Goal: Task Accomplishment & Management: Use online tool/utility

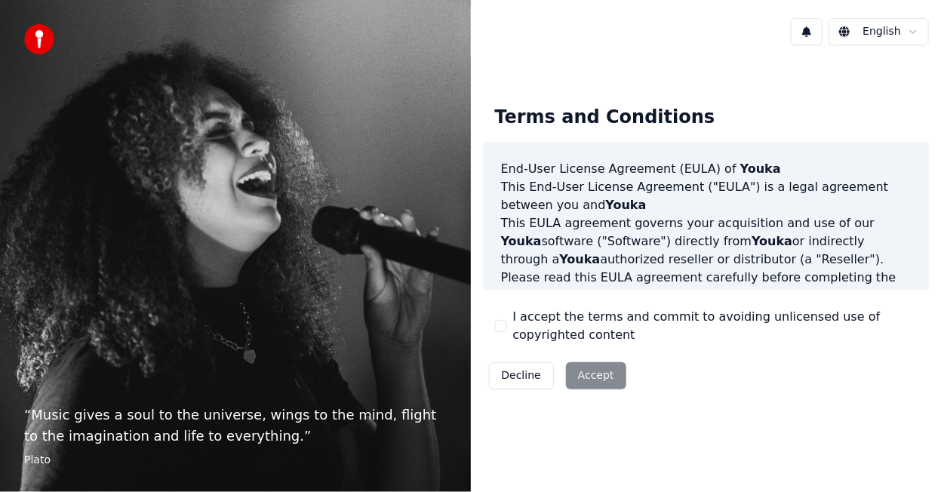
click at [592, 367] on div "Decline Accept" at bounding box center [557, 375] width 149 height 39
click at [591, 377] on div "Decline Accept" at bounding box center [557, 375] width 149 height 39
click at [503, 325] on button "I accept the terms and commit to avoiding unlicensed use of copyrighted content" at bounding box center [501, 326] width 12 height 12
click at [594, 374] on button "Accept" at bounding box center [596, 375] width 60 height 27
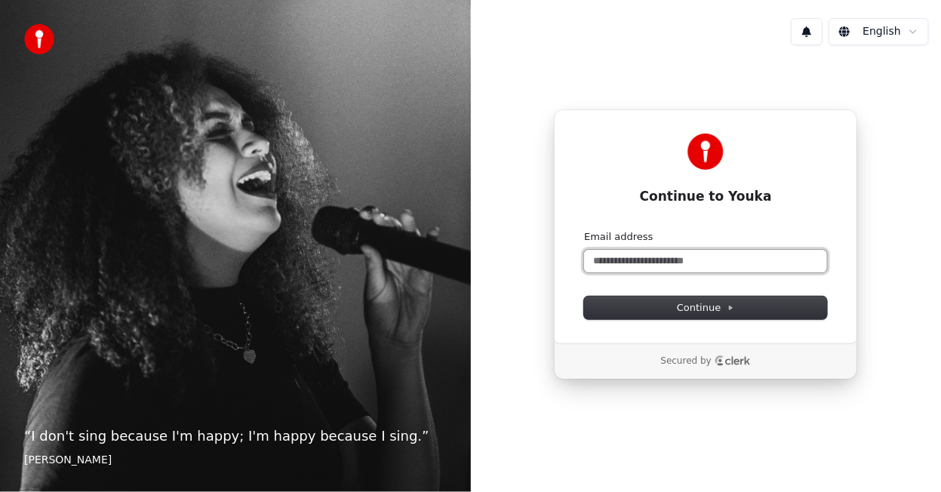
click at [619, 260] on input "Email address" at bounding box center [705, 261] width 243 height 23
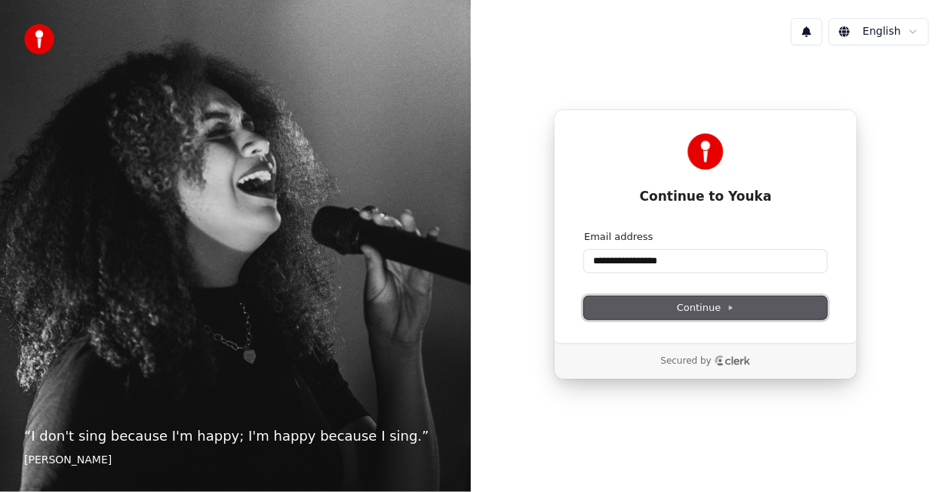
click at [625, 312] on button "Continue" at bounding box center [705, 308] width 243 height 23
type input "**********"
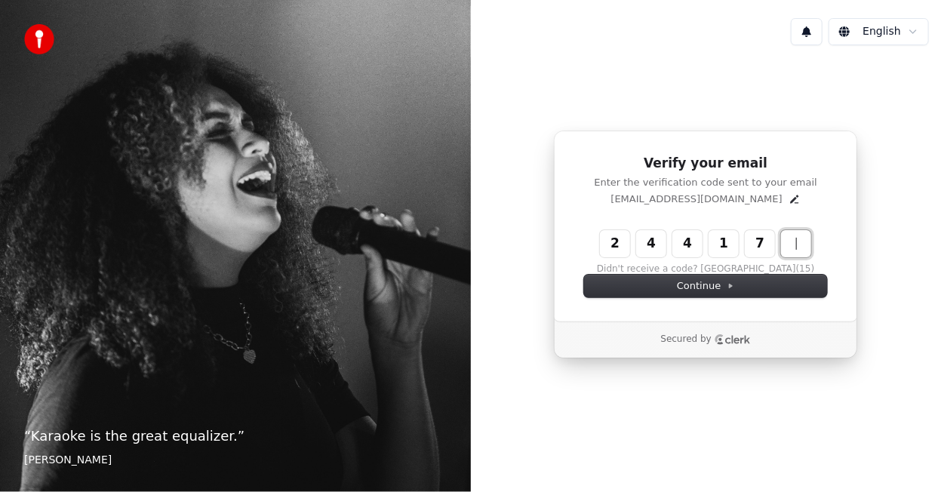
type input "******"
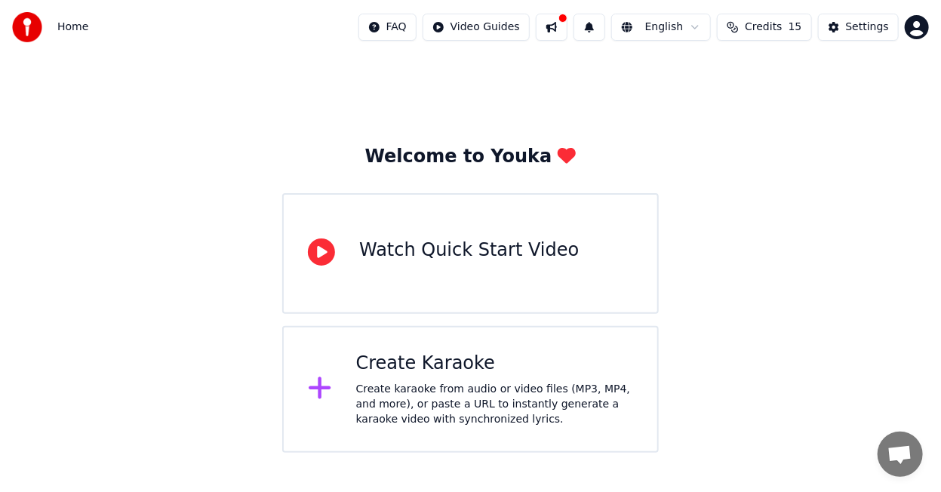
click at [405, 287] on div "Watch Quick Start Video" at bounding box center [470, 253] width 376 height 121
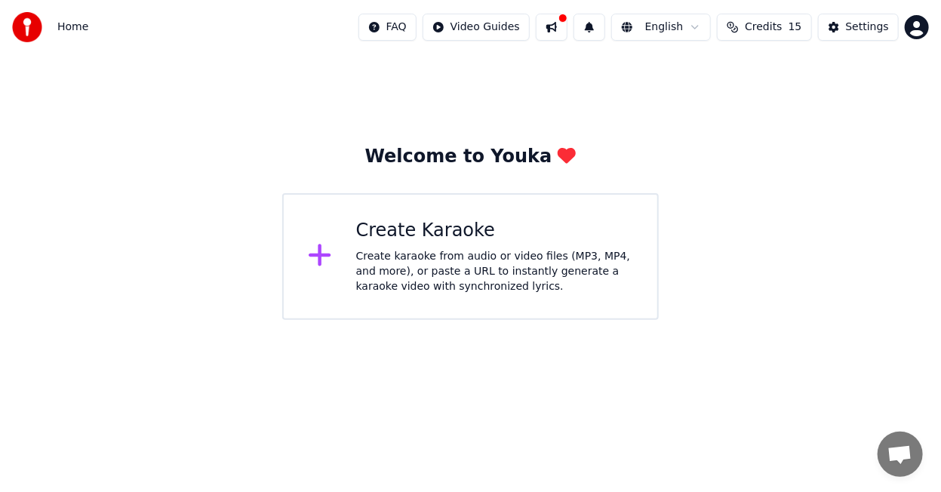
click at [518, 257] on div "Create karaoke from audio or video files (MP3, MP4, and more), or paste a URL t…" at bounding box center [494, 271] width 277 height 45
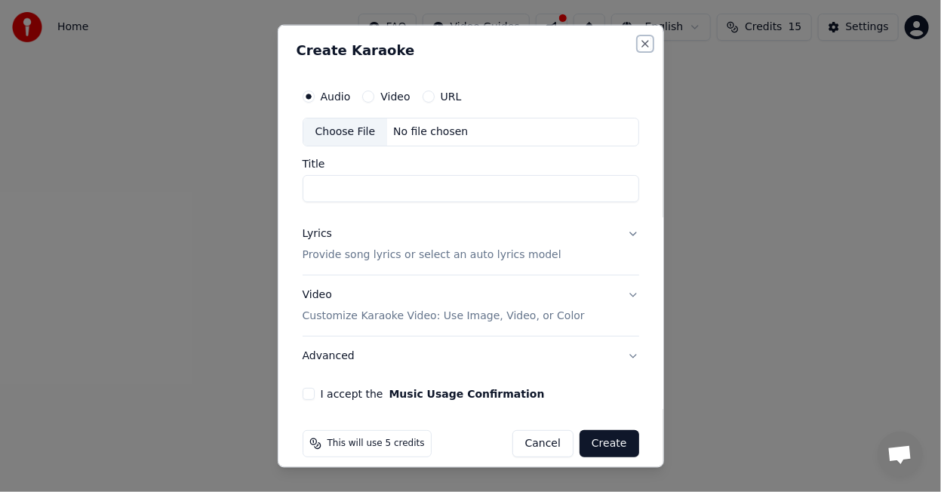
click at [639, 44] on button "Close" at bounding box center [645, 44] width 12 height 12
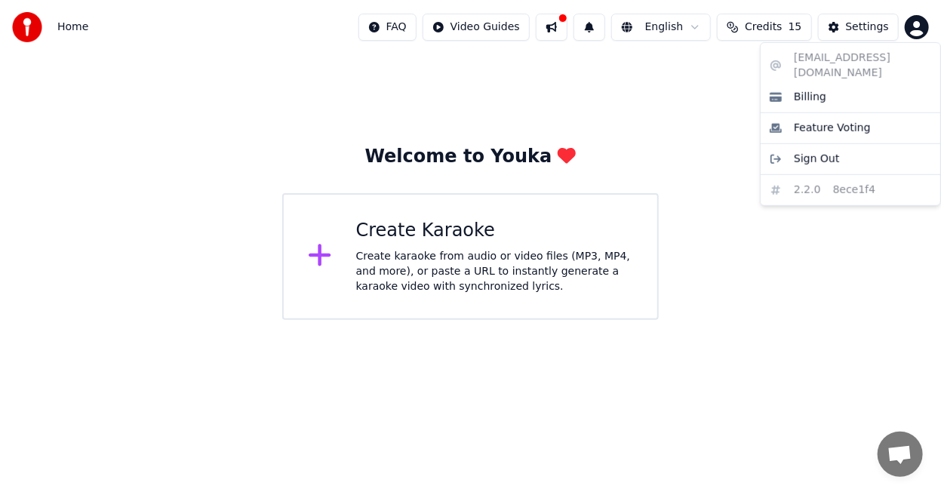
click at [920, 22] on html "Home FAQ Video Guides English Credits 15 Settings Welcome to Youka Create Karao…" at bounding box center [470, 160] width 941 height 320
click at [511, 29] on html "Home FAQ Video Guides English Credits 15 Settings Welcome to Youka Create Karao…" at bounding box center [470, 160] width 941 height 320
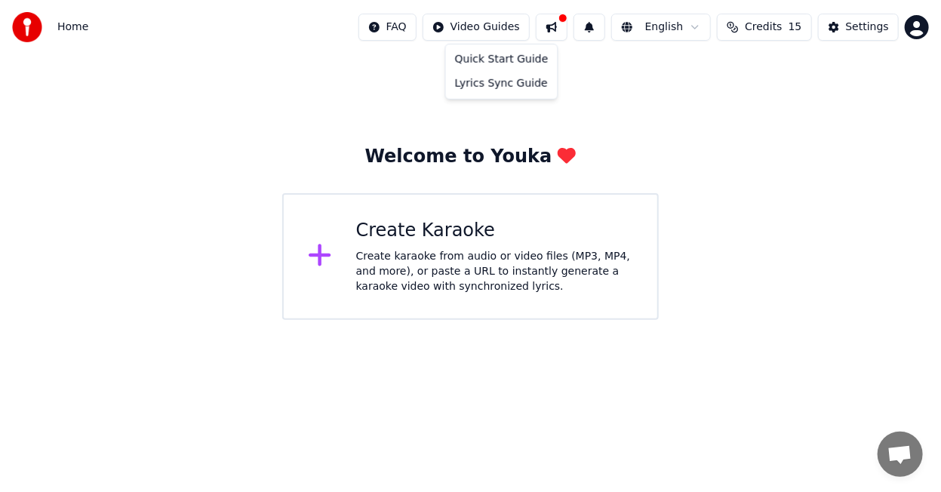
click at [490, 34] on html "Home FAQ Video Guides English Credits 15 Settings Welcome to Youka Create Karao…" at bounding box center [470, 160] width 941 height 320
click at [483, 59] on div "Quick Start Guide" at bounding box center [502, 60] width 106 height 24
click at [515, 36] on html "Home FAQ Video Guides English Credits 15 Settings Welcome to Youka Create Karao…" at bounding box center [470, 160] width 941 height 320
click at [505, 58] on div "Quick Start Guide" at bounding box center [502, 60] width 106 height 24
click at [429, 217] on div "Create Karaoke Create karaoke from audio or video files (MP3, MP4, and more), o…" at bounding box center [470, 256] width 376 height 127
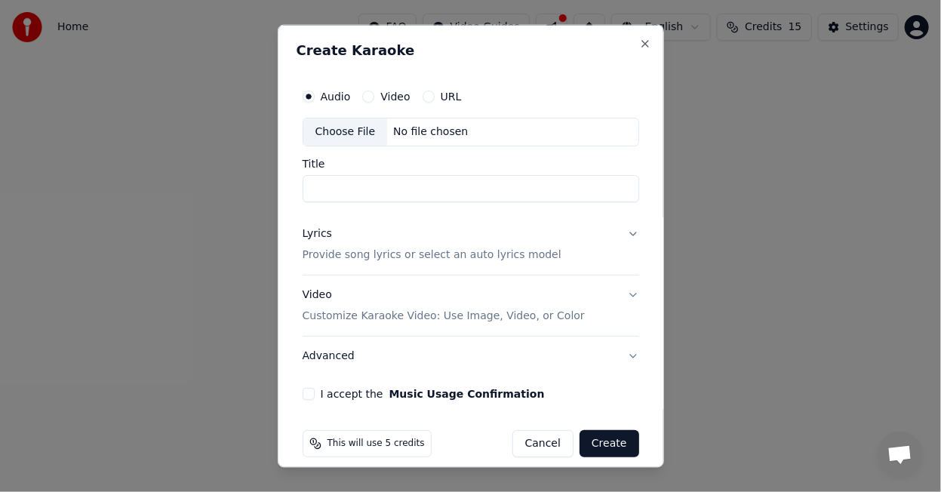
click at [441, 100] on label "URL" at bounding box center [451, 96] width 21 height 11
click at [435, 100] on button "URL" at bounding box center [429, 97] width 12 height 12
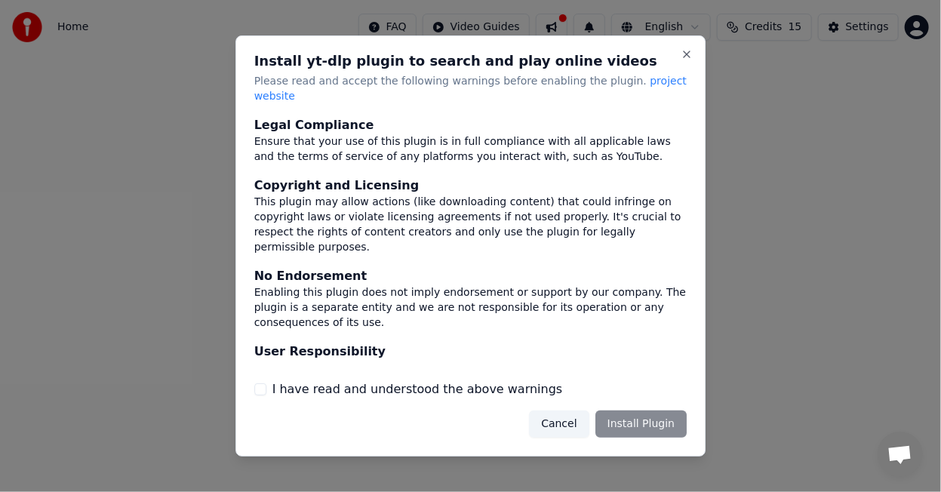
click at [622, 421] on div "Cancel Install Plugin" at bounding box center [608, 423] width 158 height 27
click at [423, 388] on label "I have read and understood the above warnings" at bounding box center [417, 389] width 290 height 18
click at [266, 388] on button "I have read and understood the above warnings" at bounding box center [260, 389] width 12 height 12
click at [634, 422] on button "Install Plugin" at bounding box center [640, 423] width 91 height 27
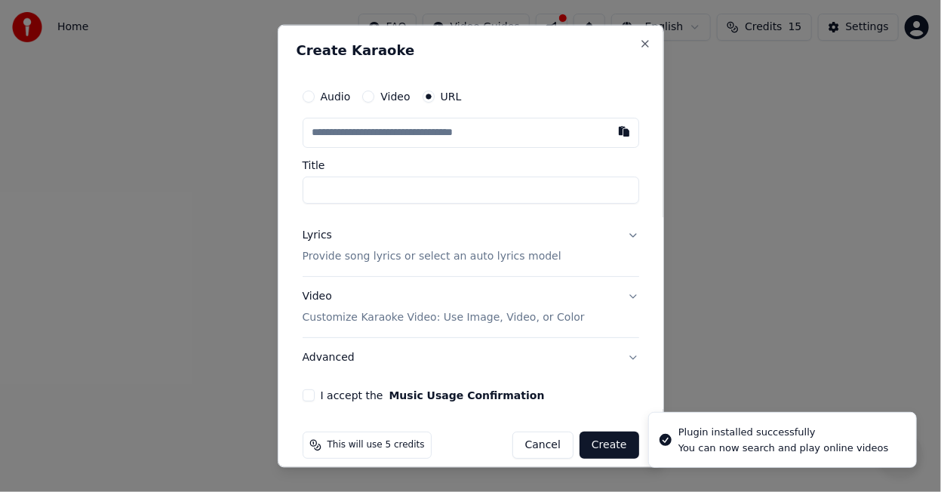
type input "**********"
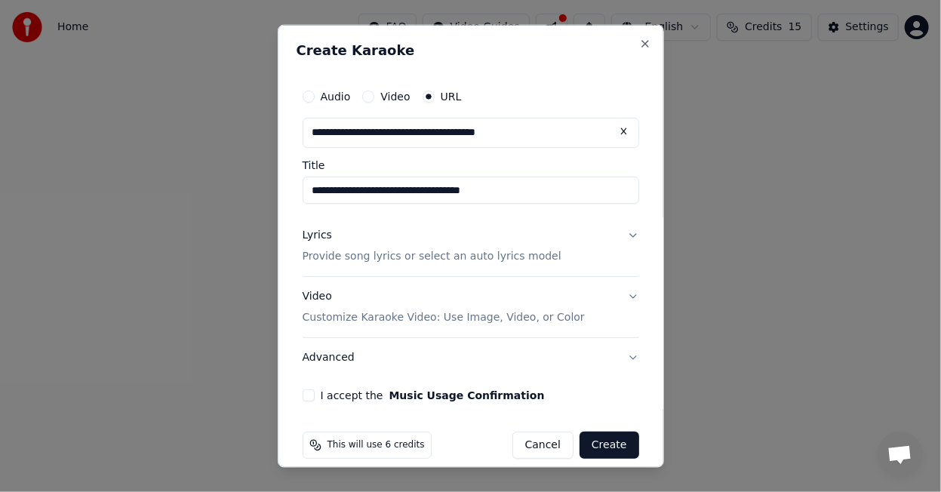
type input "**********"
click at [504, 183] on input "**********" at bounding box center [471, 190] width 337 height 27
type input "**********"
click at [400, 190] on input "**********" at bounding box center [471, 190] width 337 height 27
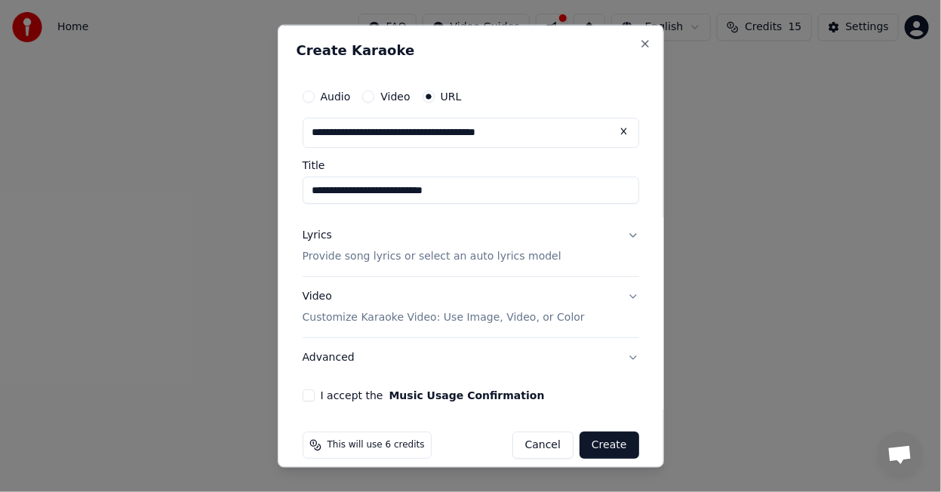
click at [334, 186] on input "**********" at bounding box center [471, 190] width 337 height 27
type input "**********"
click at [452, 265] on button "Lyrics Provide song lyrics or select an auto lyrics model" at bounding box center [471, 246] width 337 height 60
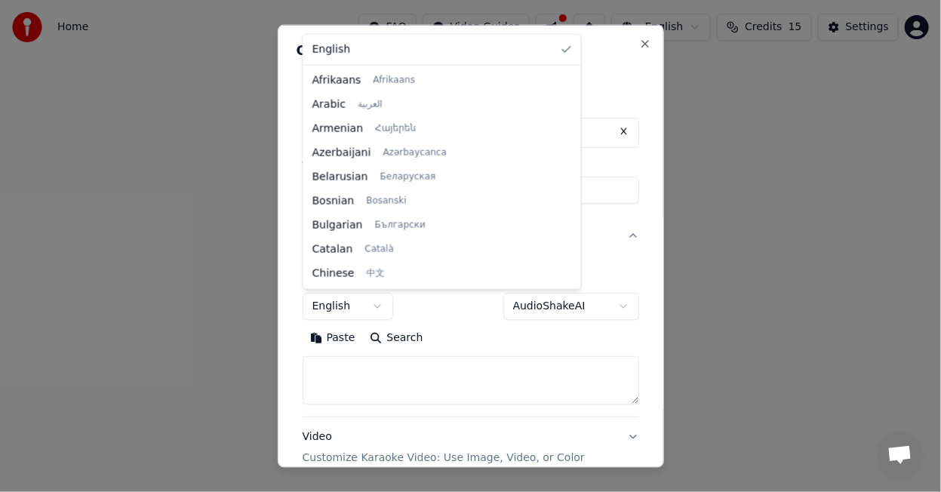
click at [384, 303] on body "**********" at bounding box center [470, 160] width 941 height 320
select select "**"
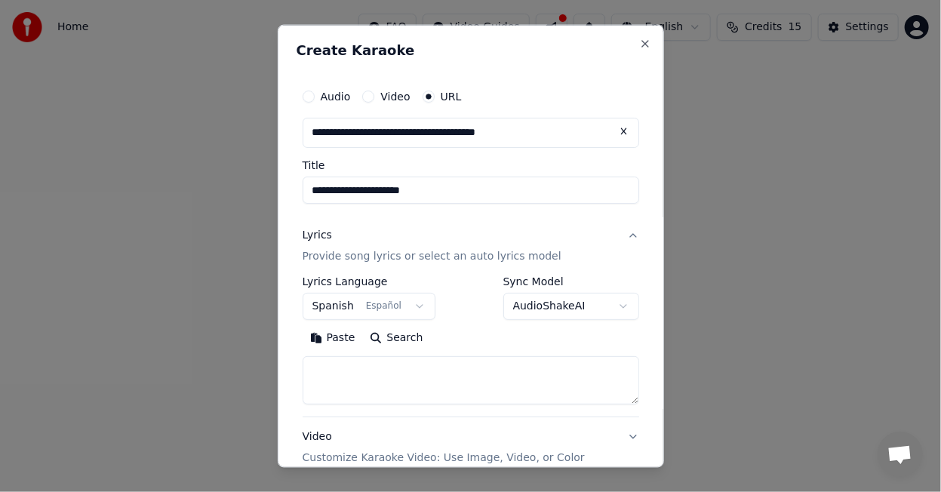
click at [608, 309] on body "**********" at bounding box center [470, 160] width 941 height 320
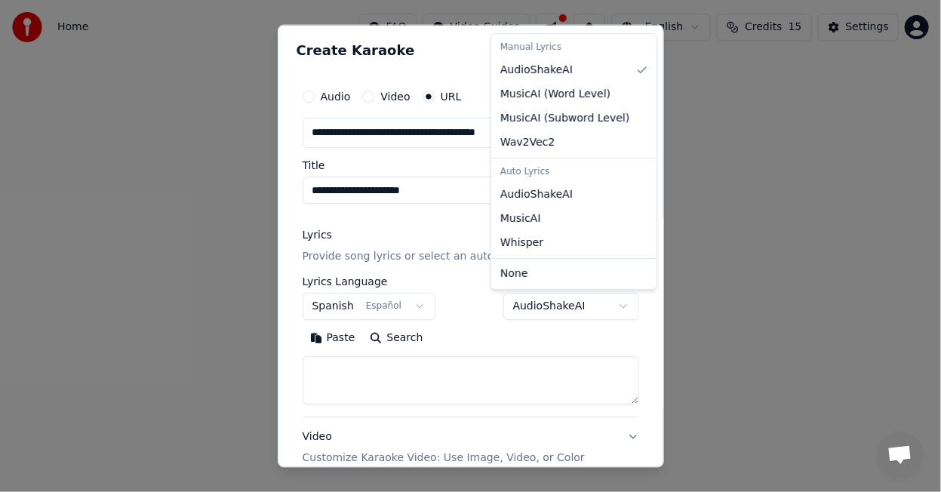
click at [462, 320] on body "**********" at bounding box center [470, 160] width 941 height 320
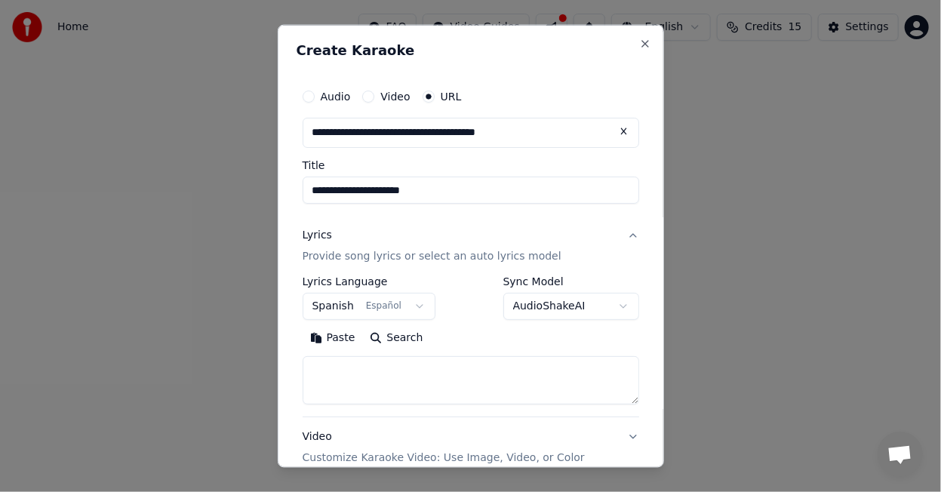
click at [419, 379] on textarea at bounding box center [471, 380] width 337 height 48
click at [344, 342] on button "Paste" at bounding box center [333, 338] width 60 height 24
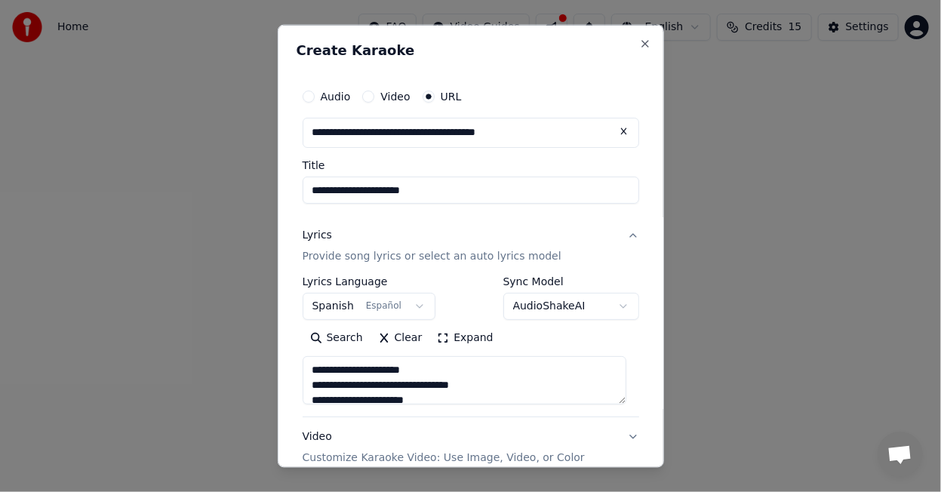
click at [370, 370] on textarea at bounding box center [465, 380] width 324 height 48
click at [395, 386] on textarea at bounding box center [465, 380] width 324 height 48
click at [419, 384] on textarea at bounding box center [465, 380] width 324 height 48
click at [371, 381] on textarea at bounding box center [465, 380] width 324 height 48
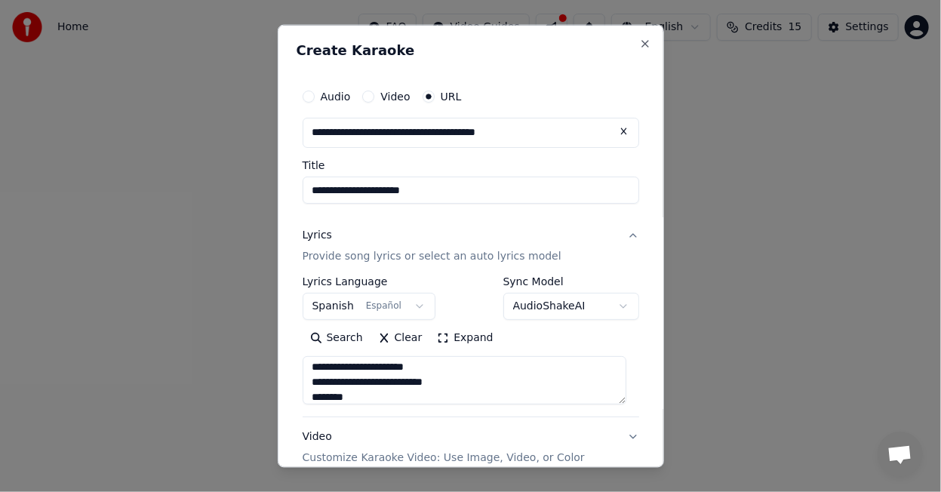
click at [426, 383] on textarea at bounding box center [465, 380] width 324 height 48
click at [310, 380] on textarea at bounding box center [465, 380] width 324 height 48
click at [335, 370] on textarea at bounding box center [465, 380] width 324 height 48
click at [365, 380] on textarea at bounding box center [465, 380] width 324 height 48
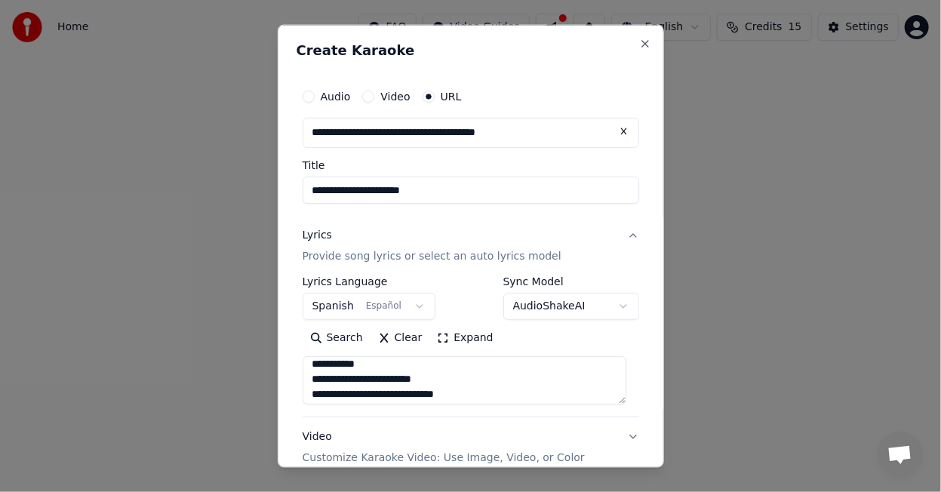
scroll to position [97, 0]
click at [392, 398] on textarea at bounding box center [465, 380] width 324 height 48
click at [384, 363] on textarea at bounding box center [465, 380] width 324 height 48
click at [346, 398] on textarea at bounding box center [465, 380] width 324 height 48
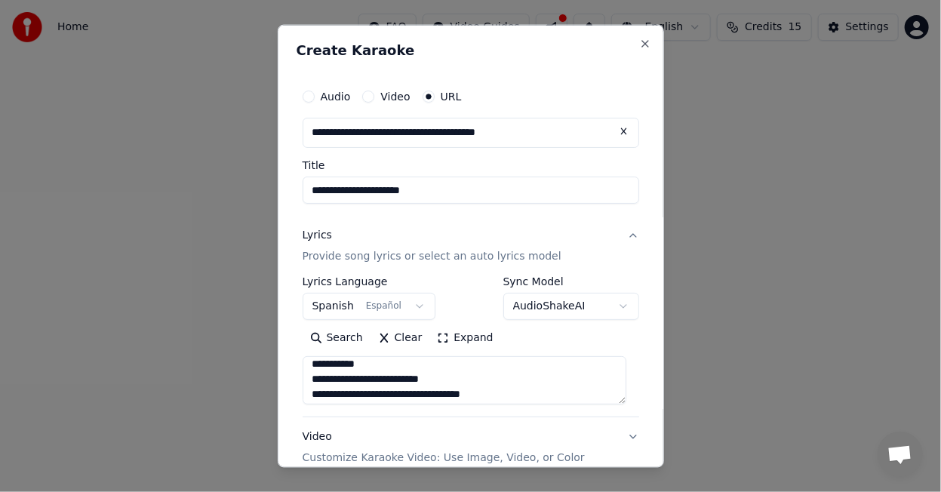
click at [358, 398] on textarea at bounding box center [465, 380] width 324 height 48
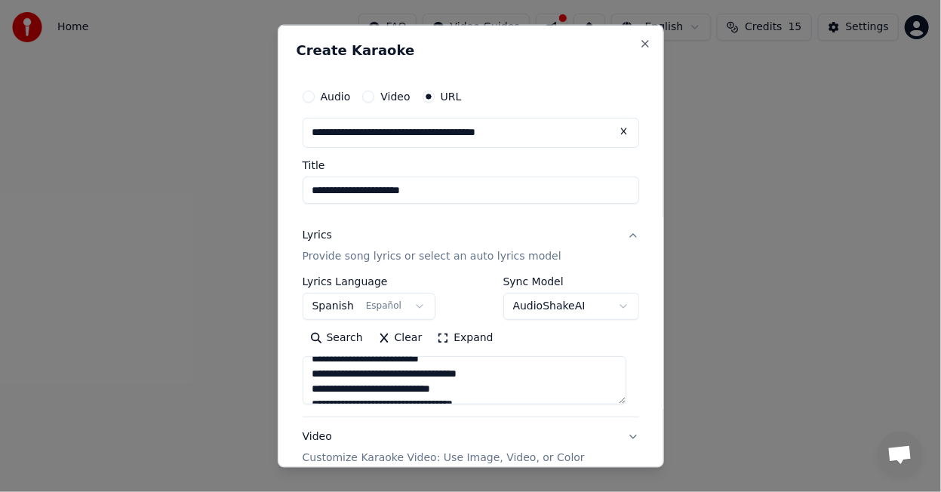
scroll to position [171, 0]
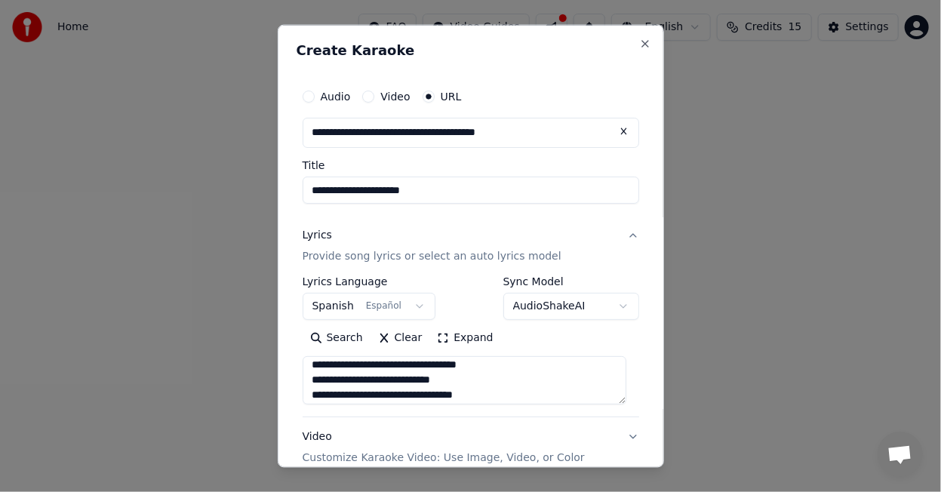
click at [330, 381] on textarea at bounding box center [465, 380] width 324 height 48
click at [312, 380] on textarea at bounding box center [465, 380] width 324 height 48
click at [334, 379] on textarea at bounding box center [465, 380] width 324 height 48
paste textarea "*"
click at [364, 381] on textarea at bounding box center [465, 380] width 324 height 48
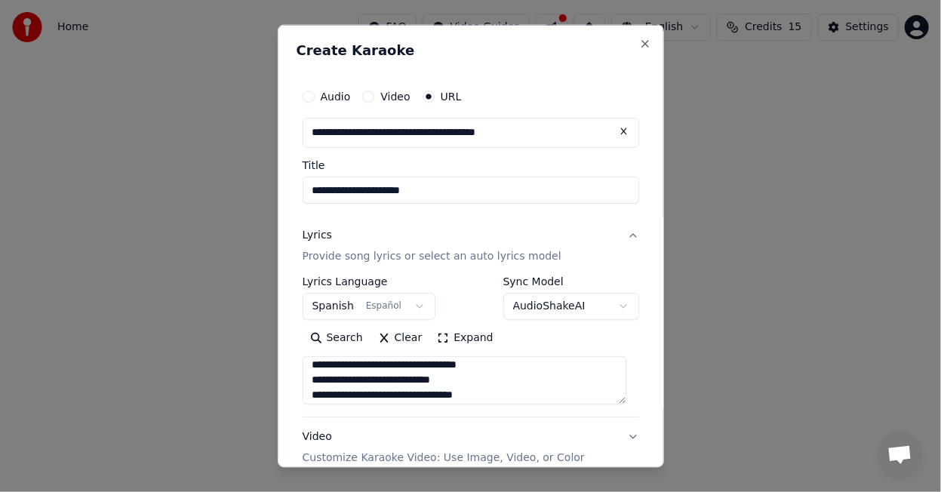
click at [377, 379] on textarea at bounding box center [465, 380] width 324 height 48
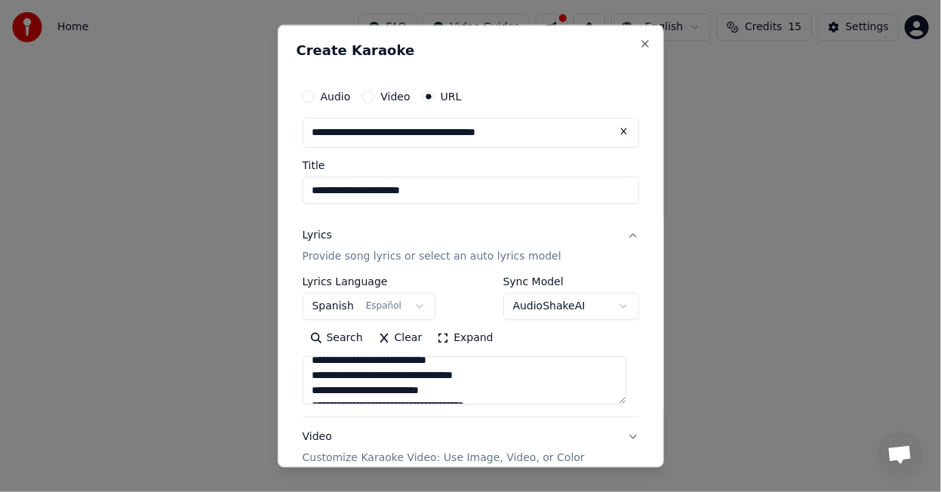
scroll to position [202, 0]
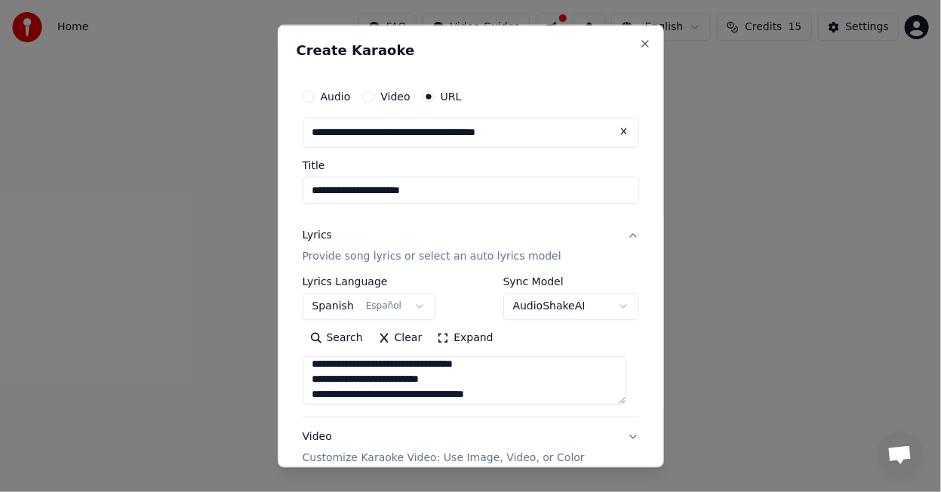
click at [367, 367] on textarea at bounding box center [465, 380] width 324 height 48
click at [347, 395] on textarea at bounding box center [465, 380] width 324 height 48
click at [358, 392] on textarea at bounding box center [465, 380] width 324 height 48
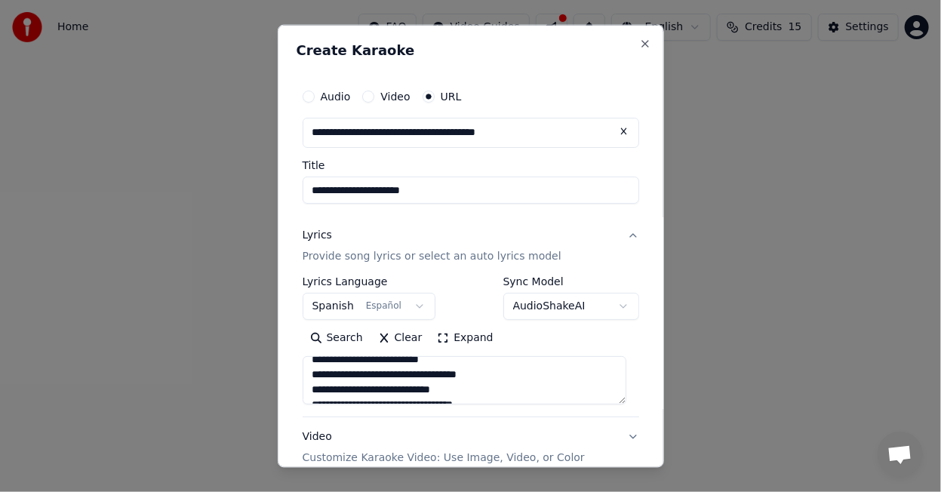
scroll to position [232, 0]
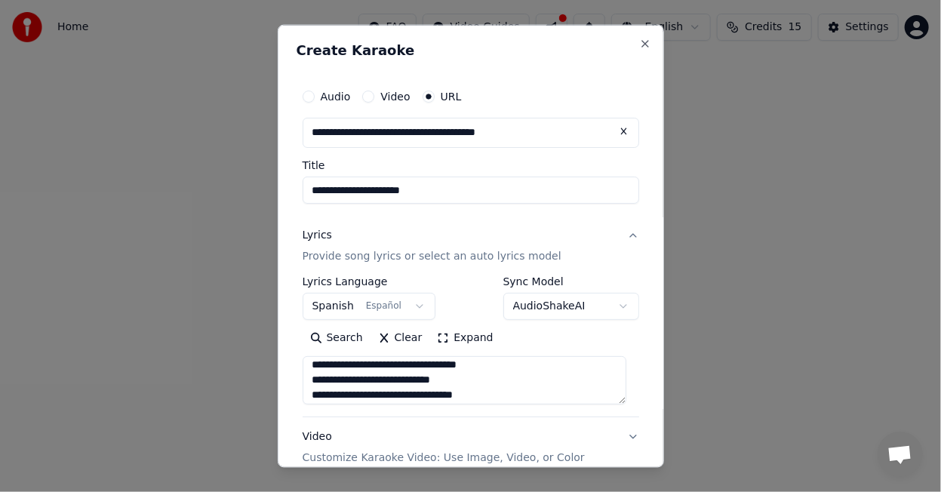
click at [330, 380] on textarea at bounding box center [465, 380] width 324 height 48
click at [334, 380] on textarea at bounding box center [465, 380] width 324 height 48
paste textarea "*"
click at [360, 382] on textarea at bounding box center [465, 380] width 324 height 48
click at [373, 381] on textarea at bounding box center [465, 380] width 324 height 48
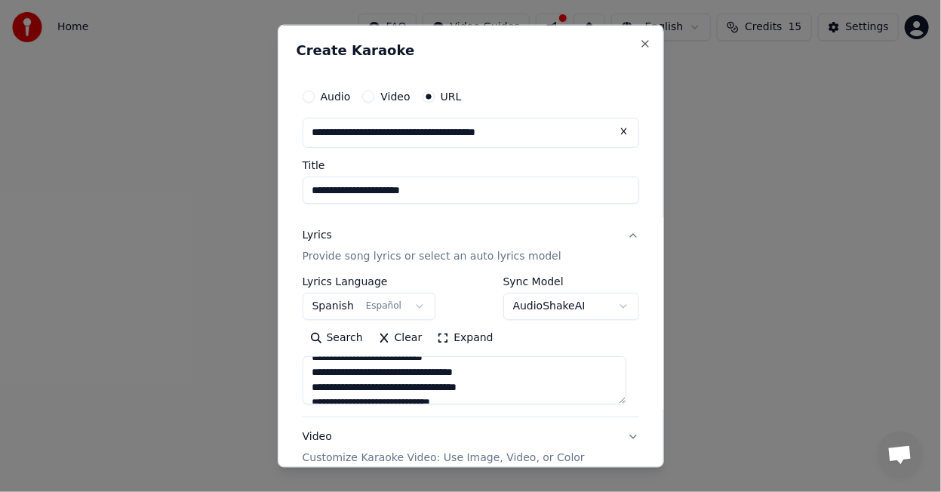
scroll to position [263, 0]
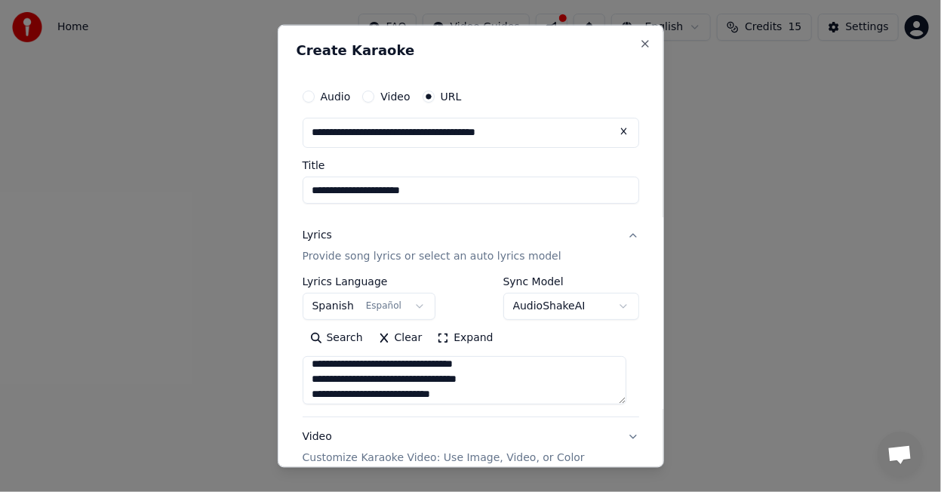
click at [364, 364] on textarea at bounding box center [465, 380] width 324 height 48
click at [471, 380] on textarea at bounding box center [465, 380] width 324 height 48
type textarea "**********"
